Goal: Task Accomplishment & Management: Complete application form

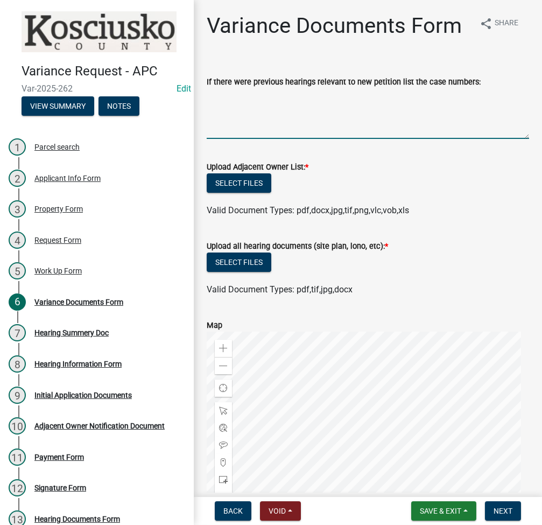
click at [424, 139] on textarea "If there were previous hearings relevant to new petition list the case numbers:" at bounding box center [368, 113] width 323 height 51
type textarea "e"
type textarea "EX 2025-39"
click at [228, 193] on button "Select files" at bounding box center [239, 182] width 65 height 19
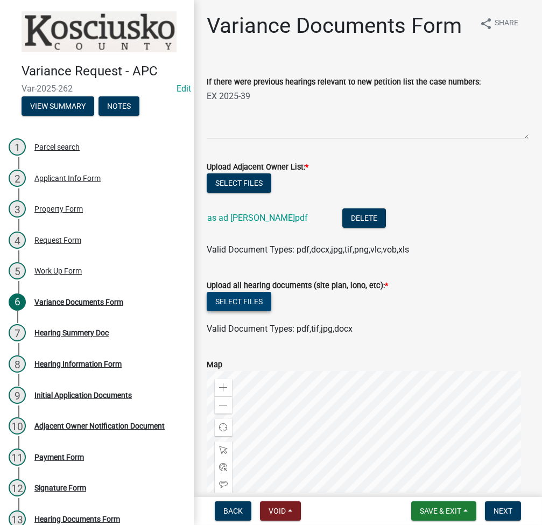
click at [221, 311] on button "Select files" at bounding box center [239, 301] width 65 height 19
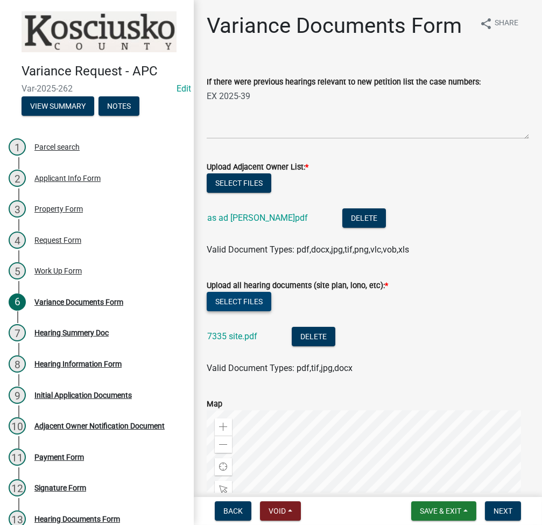
scroll to position [263, 0]
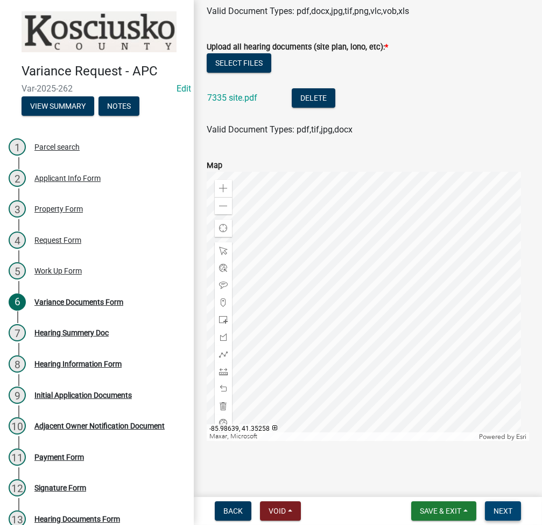
click at [496, 503] on button "Next" at bounding box center [503, 510] width 36 height 19
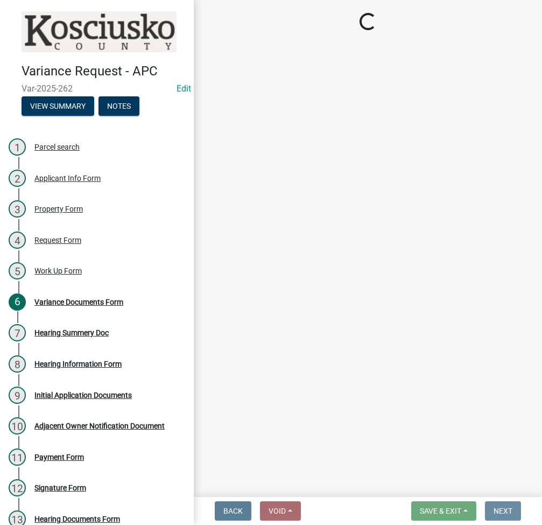
scroll to position [0, 0]
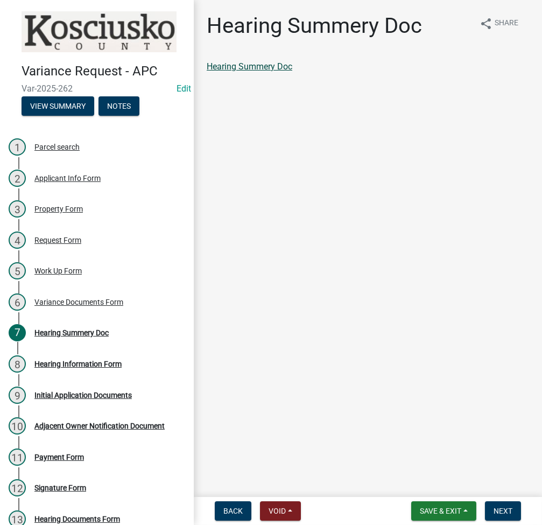
click at [255, 69] on link "Hearing Summery Doc" at bounding box center [250, 66] width 86 height 10
click at [502, 513] on span "Next" at bounding box center [503, 511] width 19 height 9
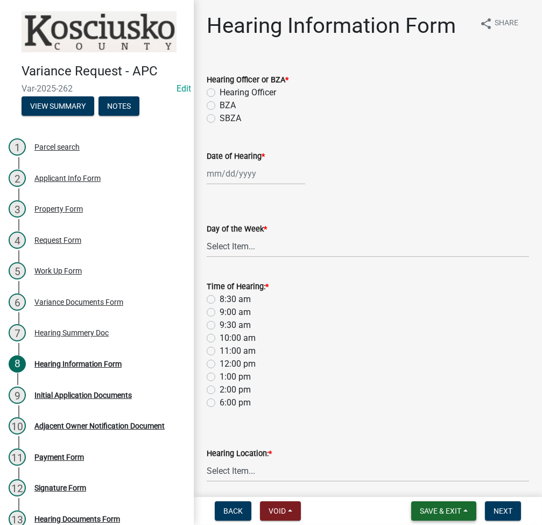
click at [430, 507] on span "Save & Exit" at bounding box center [440, 511] width 41 height 9
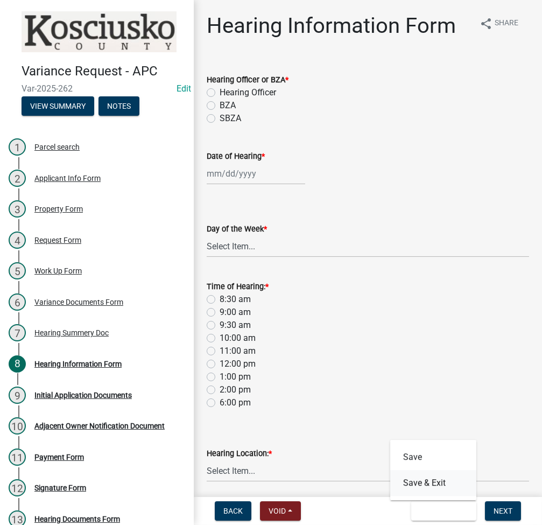
click at [423, 481] on button "Save & Exit" at bounding box center [433, 483] width 86 height 26
